Goal: Find specific fact: Find specific page/section

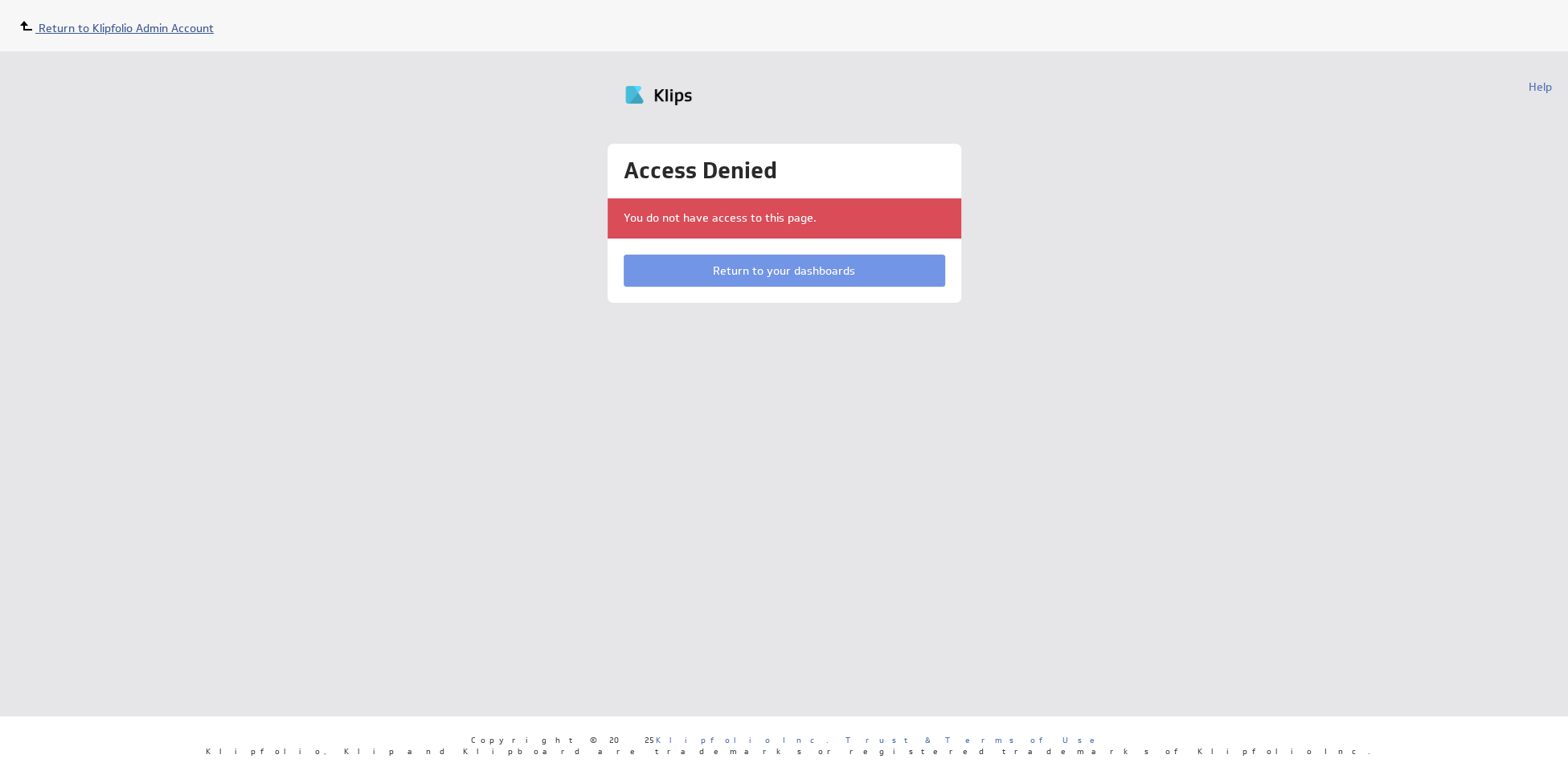
click at [84, 25] on span "Return to Klipfolio Admin Account" at bounding box center [126, 28] width 175 height 14
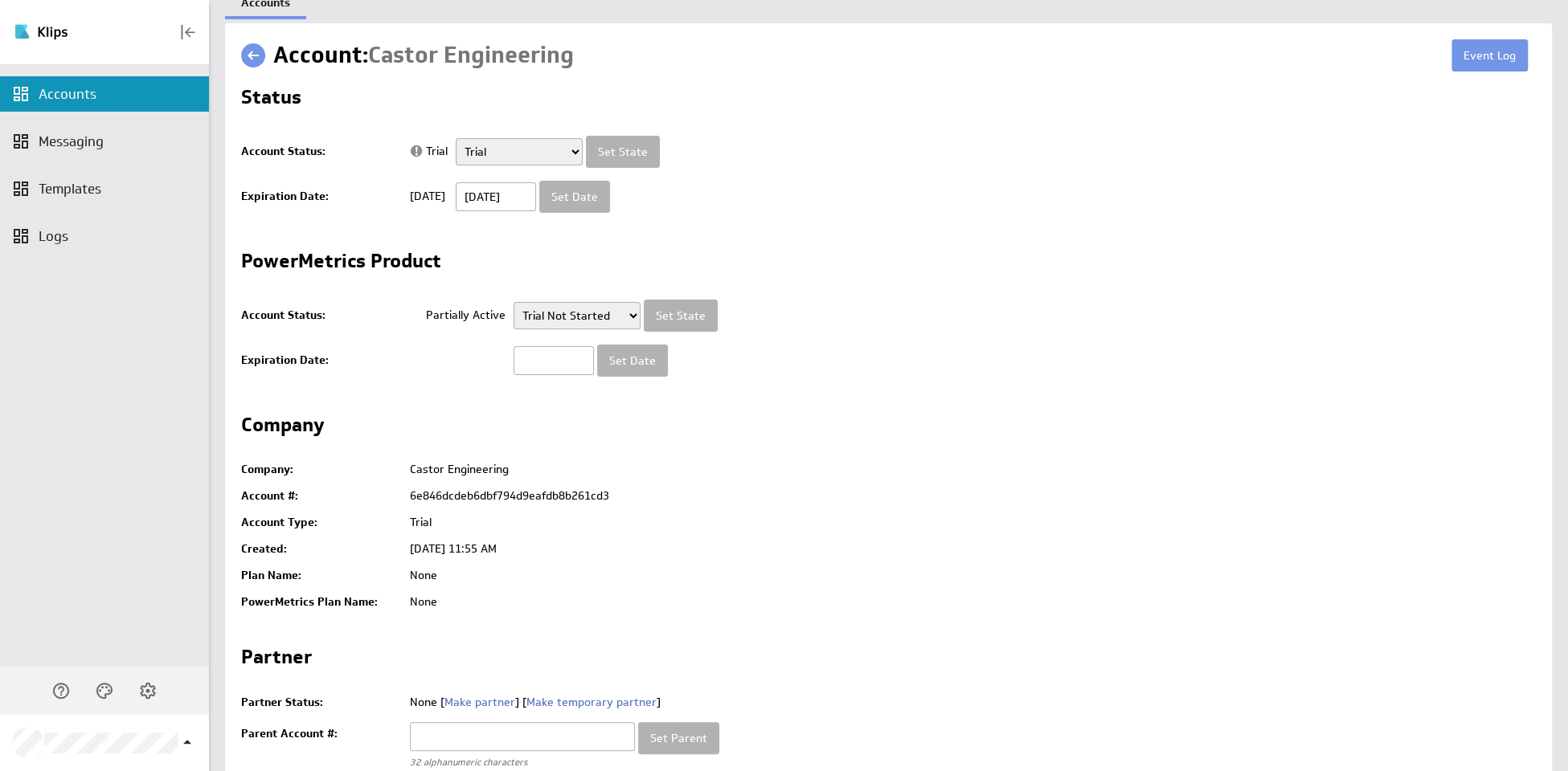
scroll to position [27, 0]
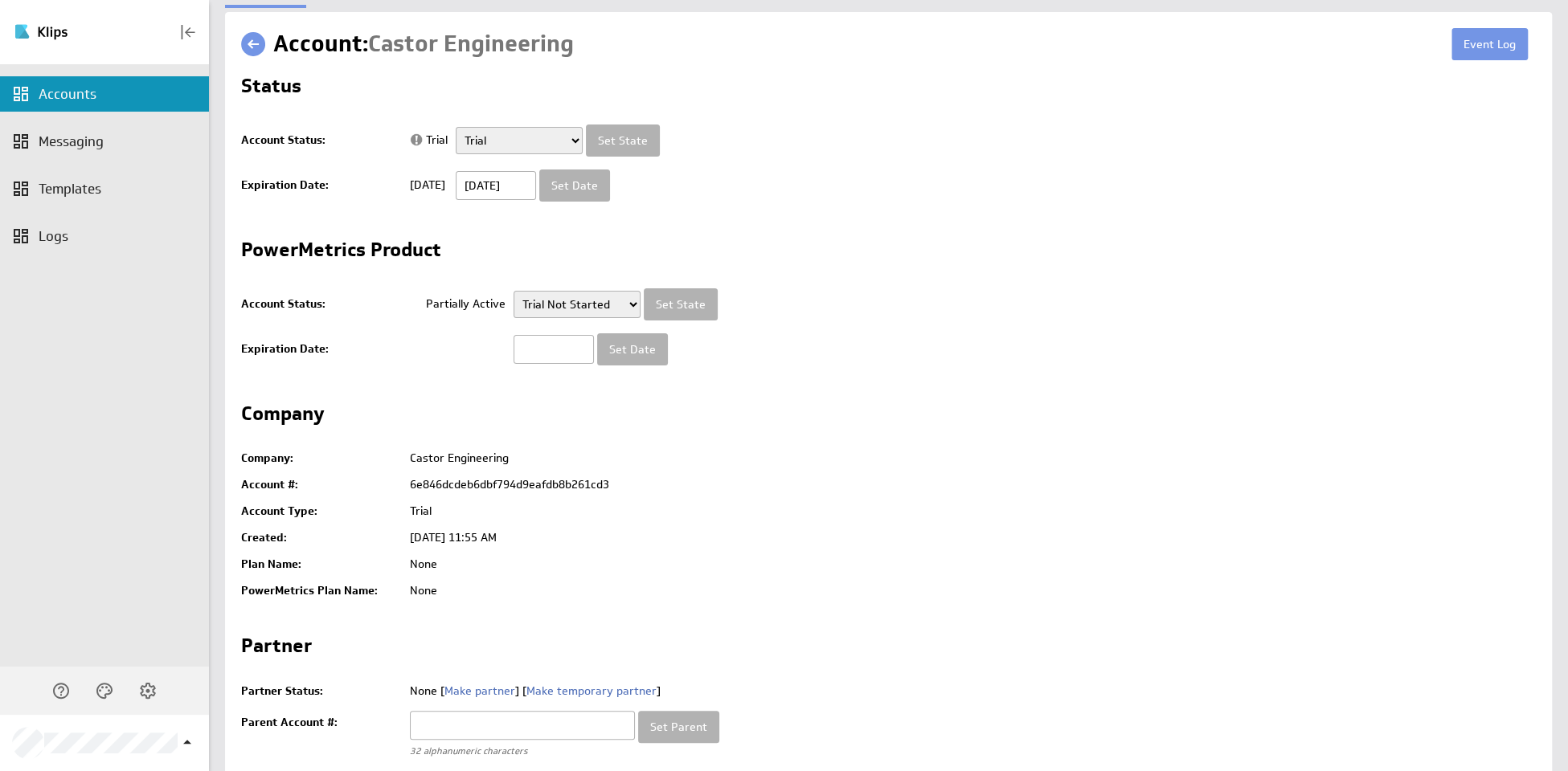
click at [480, 486] on td "6e846dcdeb6dbf794d9eafdb8b261cd3" at bounding box center [969, 485] width 1134 height 26
copy td "6e846dcdeb6dbf794d9eafdb8b261cd3"
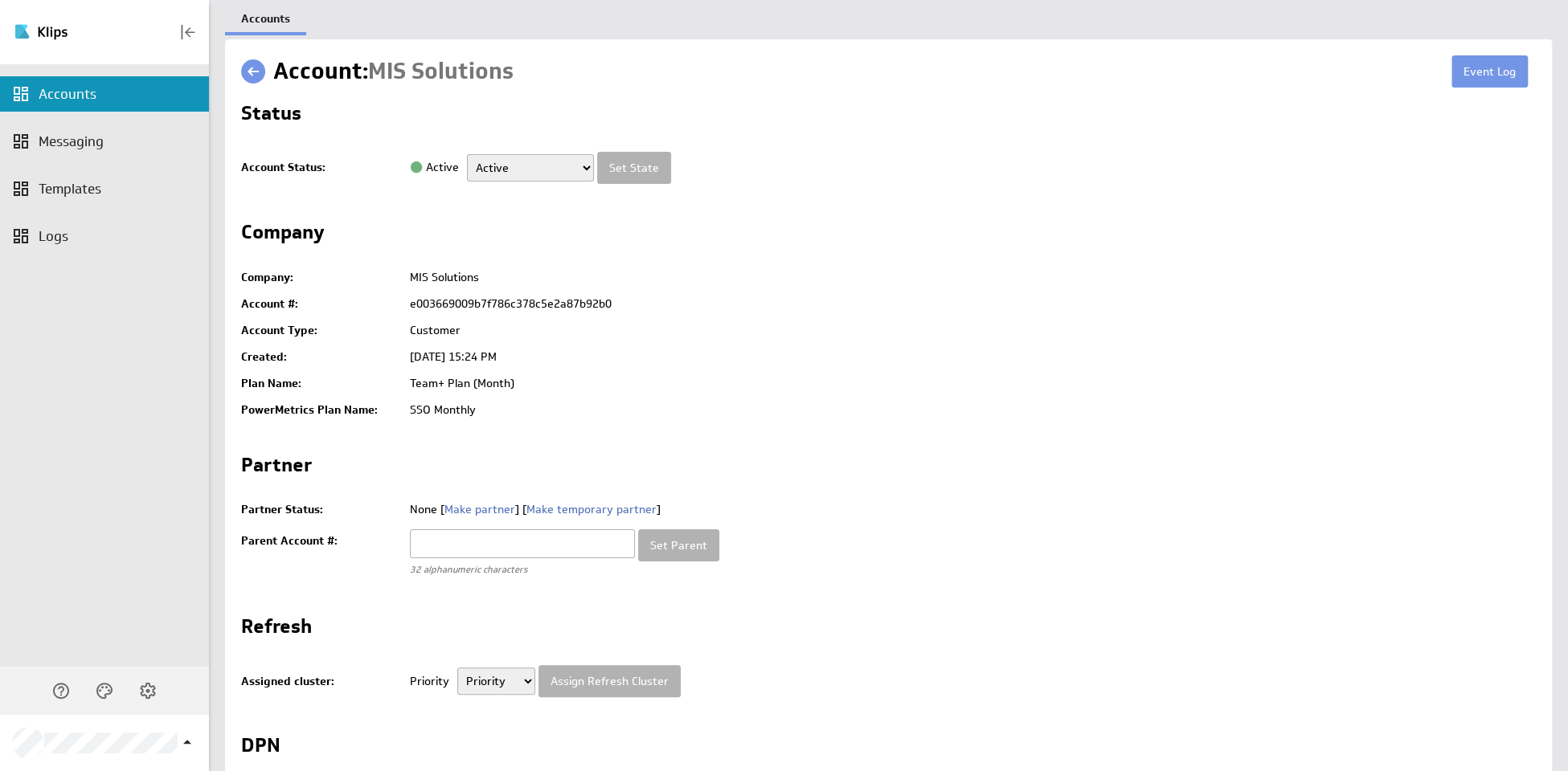
click at [447, 303] on td "e003669009b7f786c378c5e2a87b92b0" at bounding box center [969, 304] width 1134 height 26
copy td "e003669009b7f786c378c5e2a87b92b0"
